Goal: Task Accomplishment & Management: Manage account settings

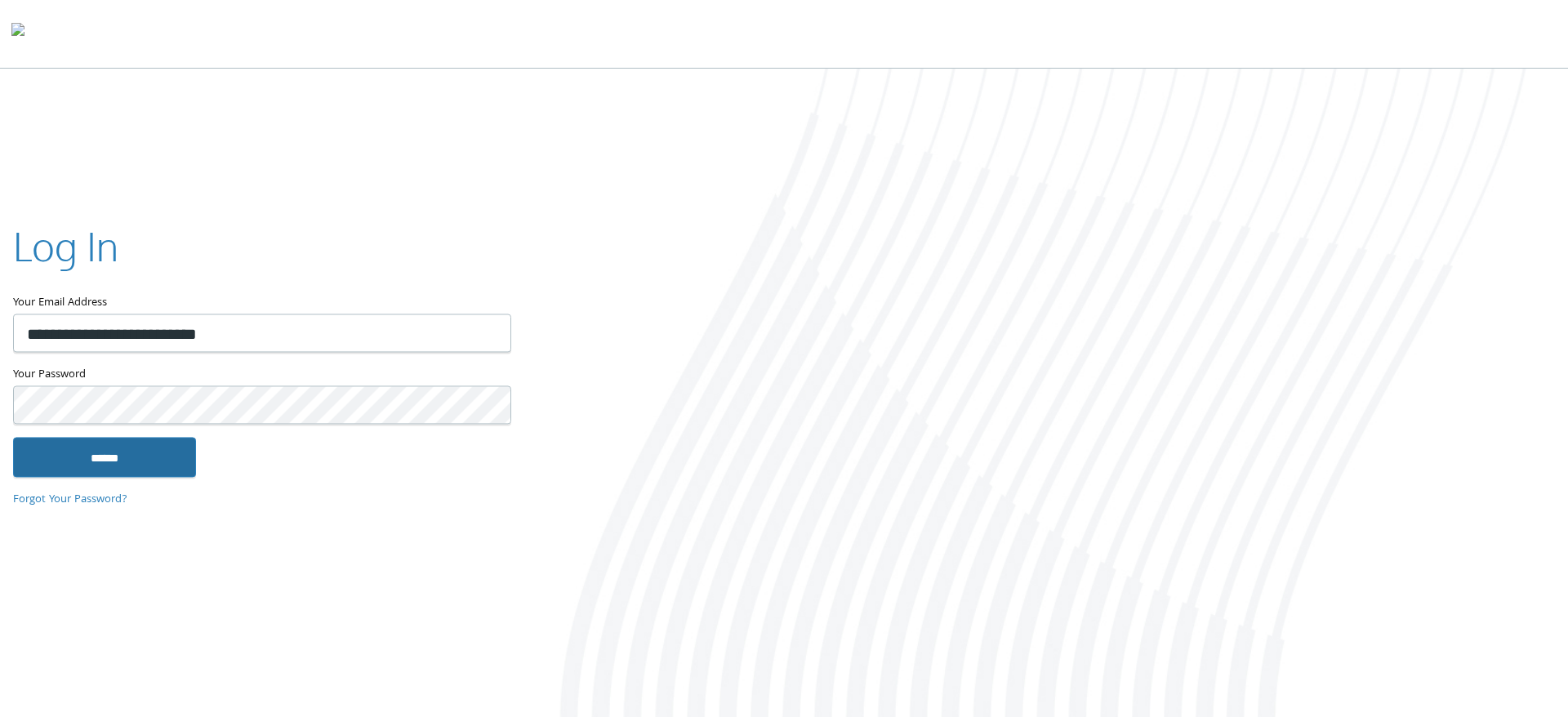
click at [67, 457] on input "******" at bounding box center [105, 457] width 183 height 39
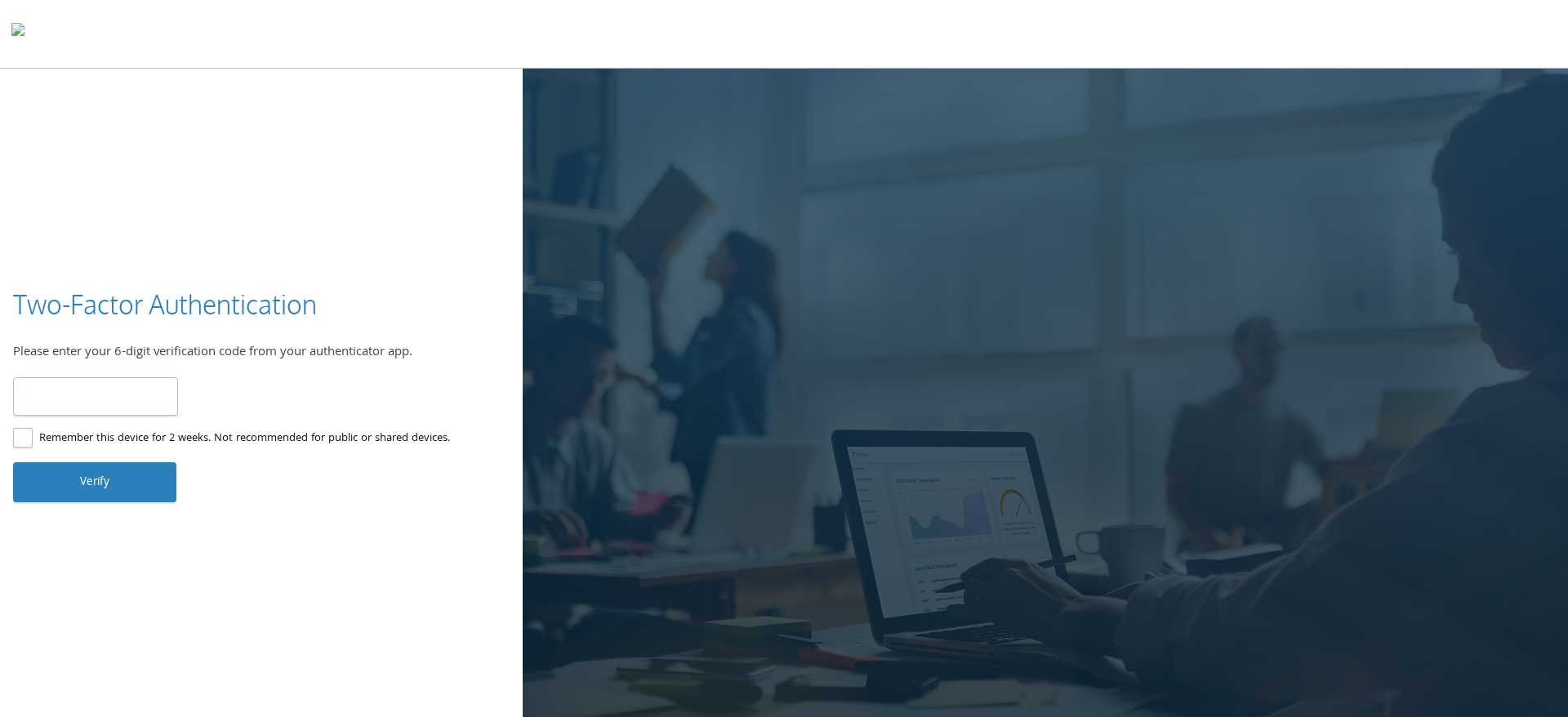
click at [103, 405] on input "number" at bounding box center [95, 397] width 165 height 38
type input "******"
click at [87, 492] on button "Verify" at bounding box center [94, 481] width 163 height 39
